Goal: Information Seeking & Learning: Learn about a topic

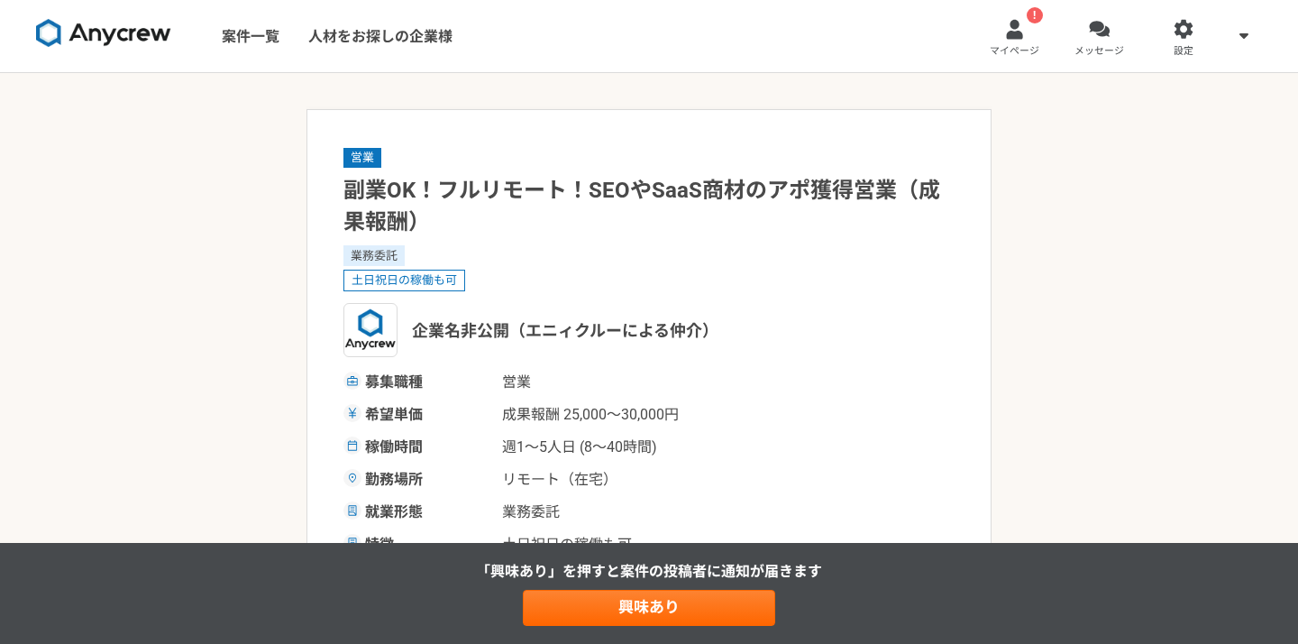
click at [771, 52] on nav "案件一覧 人材をお探しの企業様 ! マイページ メッセージ 設定" at bounding box center [649, 36] width 1298 height 72
click at [261, 39] on link "案件一覧" at bounding box center [250, 36] width 87 height 72
